Goal: Information Seeking & Learning: Learn about a topic

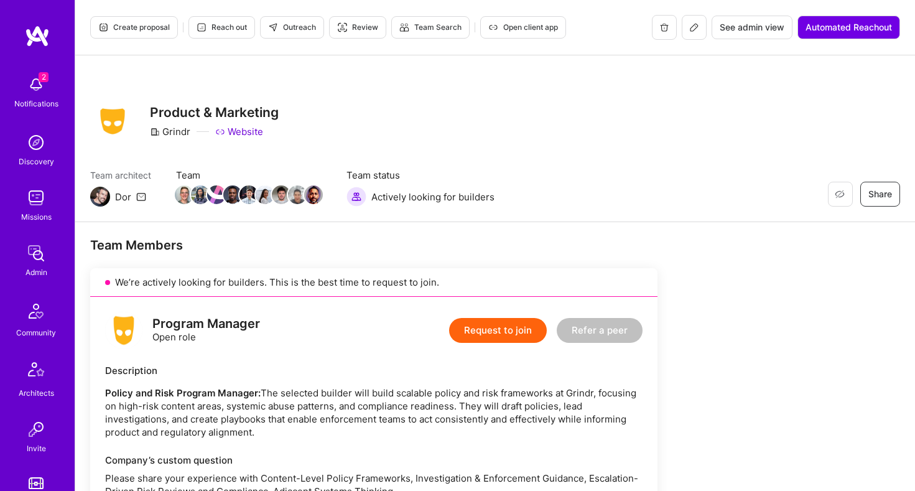
click at [171, 137] on div "Grindr" at bounding box center [170, 131] width 40 height 13
click at [183, 321] on div "Program Manager" at bounding box center [206, 323] width 108 height 13
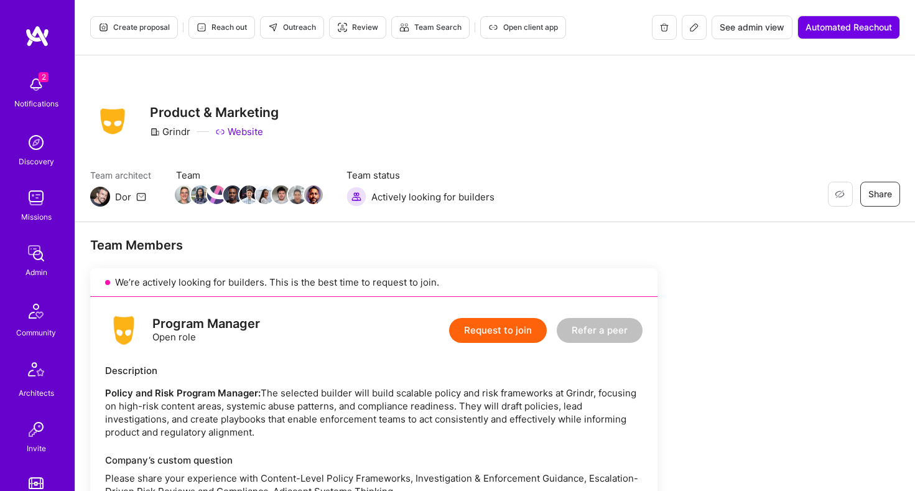
click at [133, 376] on div "Description" at bounding box center [373, 370] width 537 height 13
drag, startPoint x: 103, startPoint y: 388, endPoint x: 256, endPoint y: 389, distance: 153.6
copy strong "Policy and Risk Program Manager"
